Goal: Information Seeking & Learning: Learn about a topic

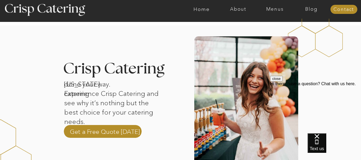
scroll to position [150, 0]
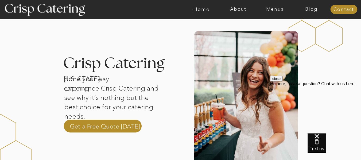
click at [276, 13] on div at bounding box center [202, 9] width 848 height 19
drag, startPoint x: 275, startPoint y: 10, endPoint x: 271, endPoint y: 9, distance: 3.6
click at [271, 9] on nav "Menus" at bounding box center [275, 9] width 37 height 5
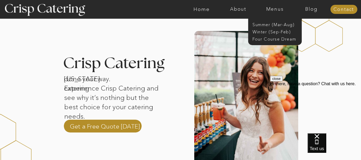
click at [271, 9] on nav "Menus" at bounding box center [275, 9] width 37 height 5
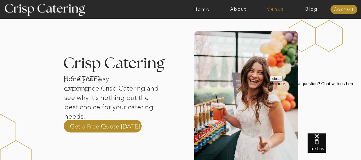
click at [271, 9] on nav "Menus" at bounding box center [275, 9] width 37 height 5
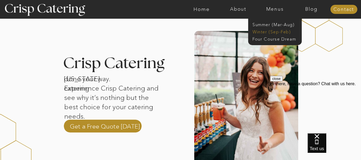
click at [275, 32] on nav "Winter (Sep-Feb)" at bounding box center [275, 31] width 44 height 5
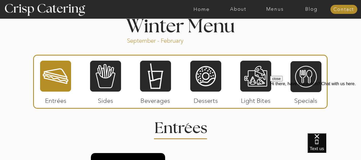
scroll to position [595, 0]
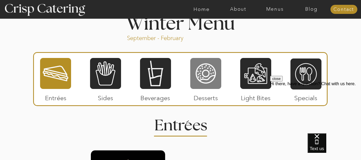
click at [202, 78] on div at bounding box center [205, 74] width 31 height 32
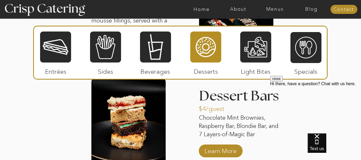
scroll to position [885, 0]
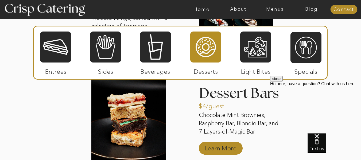
click at [218, 153] on p "Learn More" at bounding box center [221, 147] width 36 height 16
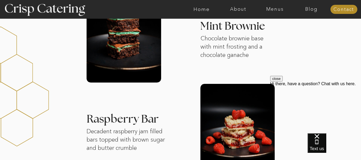
scroll to position [186, 0]
